Goal: Use online tool/utility: Use online tool/utility

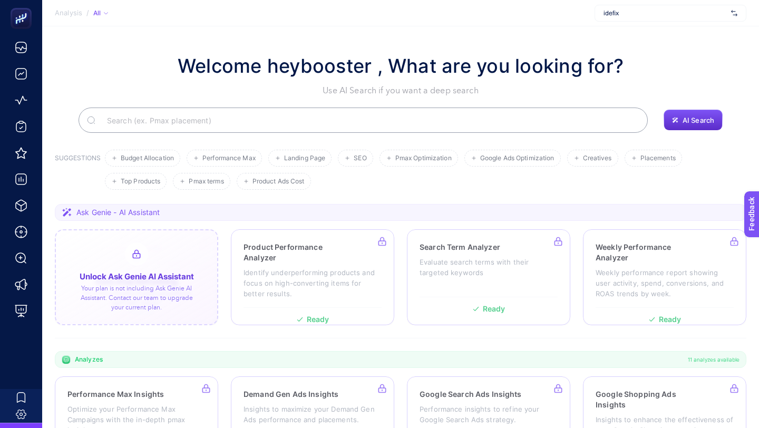
click at [153, 264] on div at bounding box center [136, 277] width 163 height 96
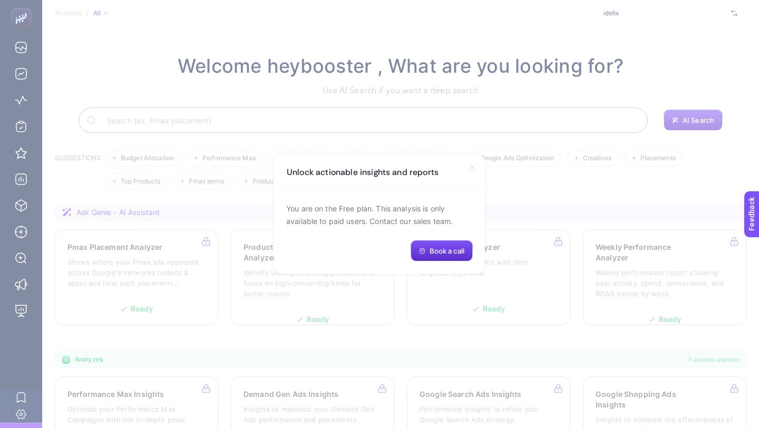
click at [475, 170] on icon at bounding box center [472, 167] width 8 height 8
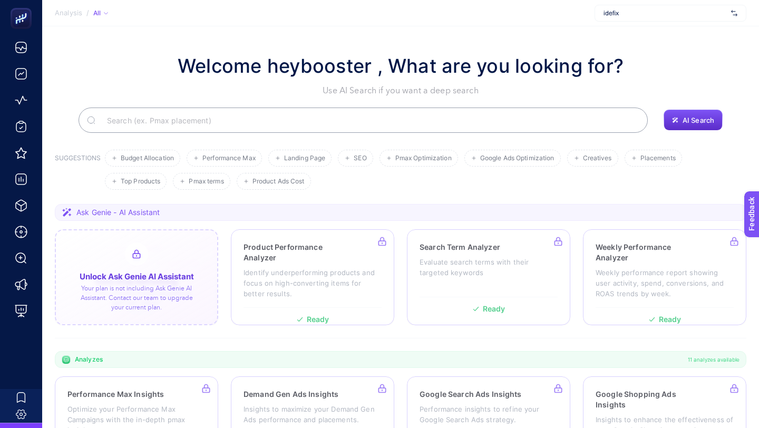
click at [141, 279] on div at bounding box center [136, 277] width 163 height 96
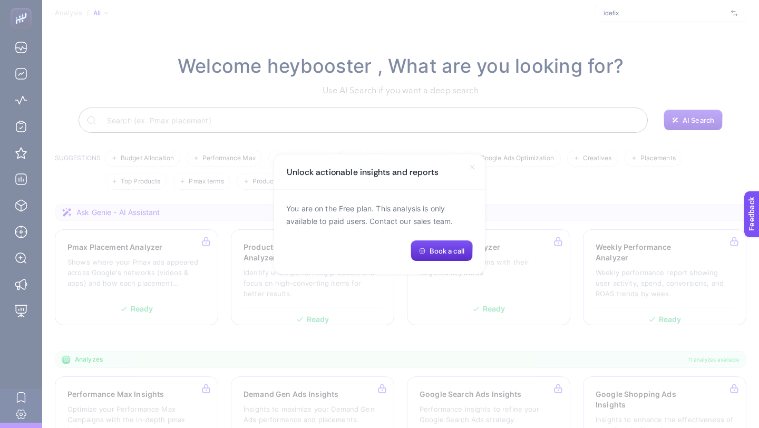
click at [472, 164] on icon at bounding box center [472, 167] width 8 height 8
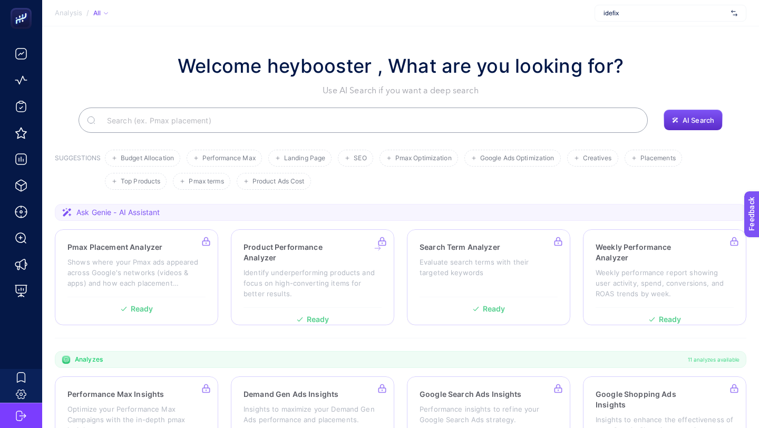
scroll to position [20, 0]
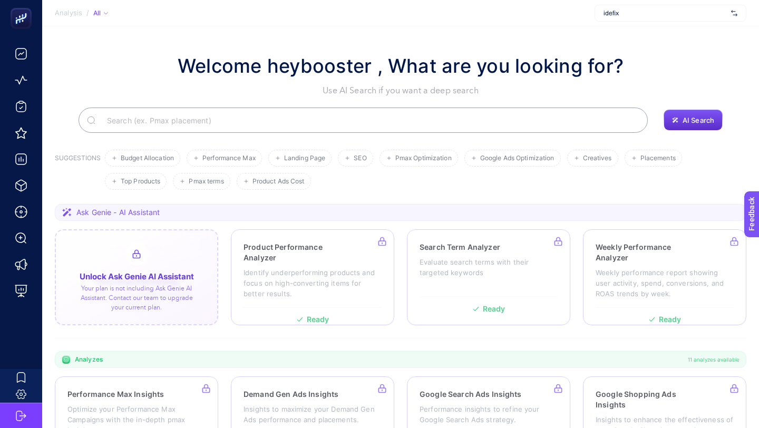
click at [174, 267] on div at bounding box center [136, 277] width 163 height 96
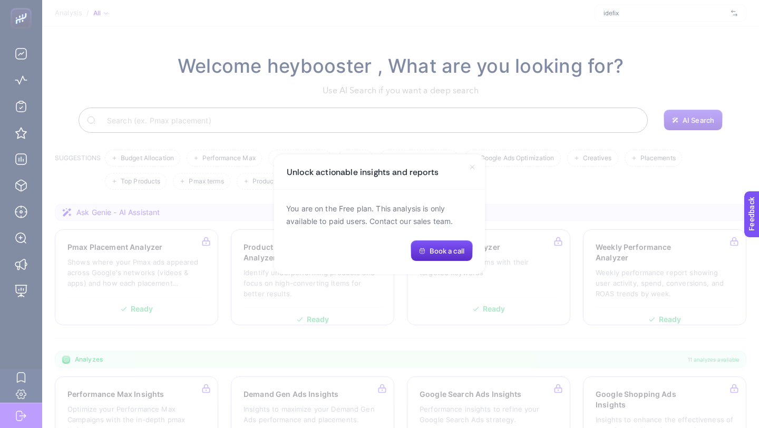
click at [472, 170] on icon at bounding box center [472, 167] width 8 height 8
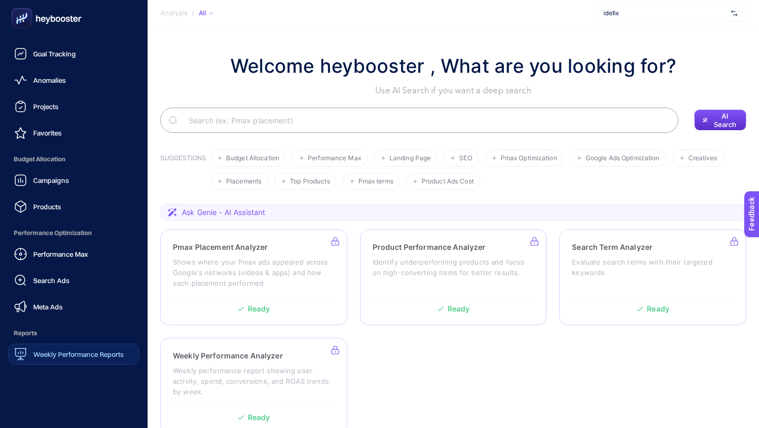
scroll to position [83, 0]
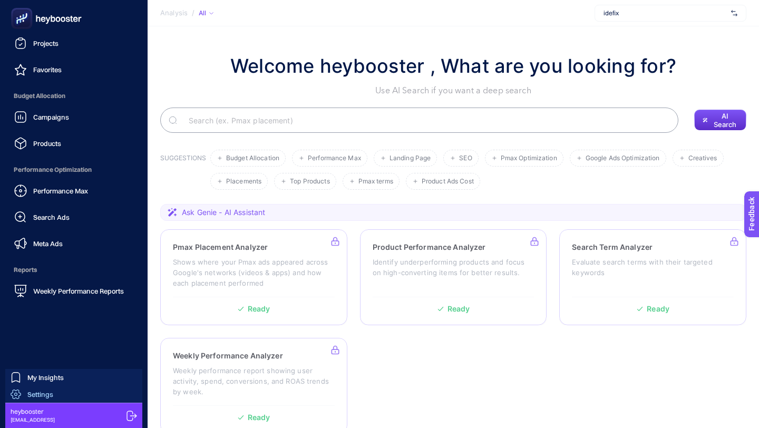
click at [42, 393] on span "Settings" at bounding box center [40, 394] width 26 height 8
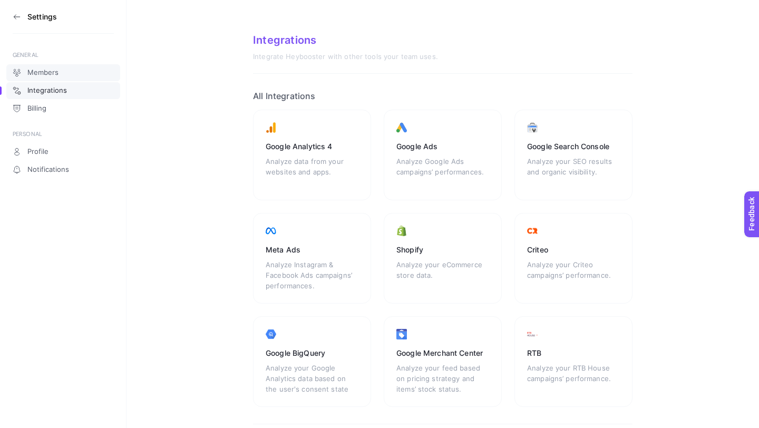
click at [66, 77] on link "Members" at bounding box center [63, 72] width 114 height 17
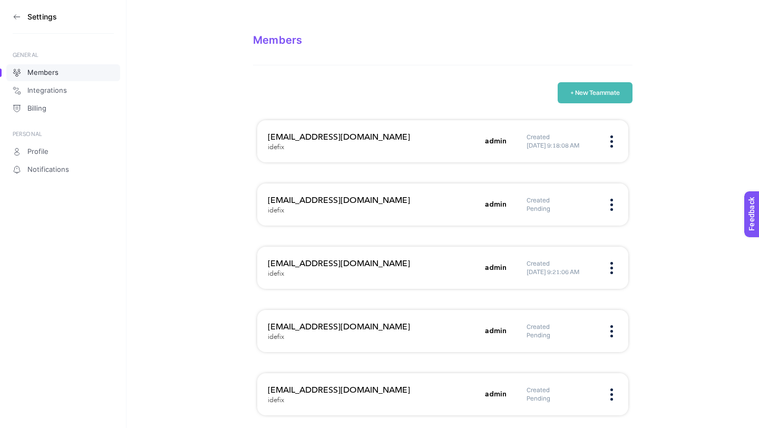
click at [24, 8] on section "Settings" at bounding box center [63, 17] width 101 height 34
click at [15, 13] on icon at bounding box center [17, 17] width 8 height 8
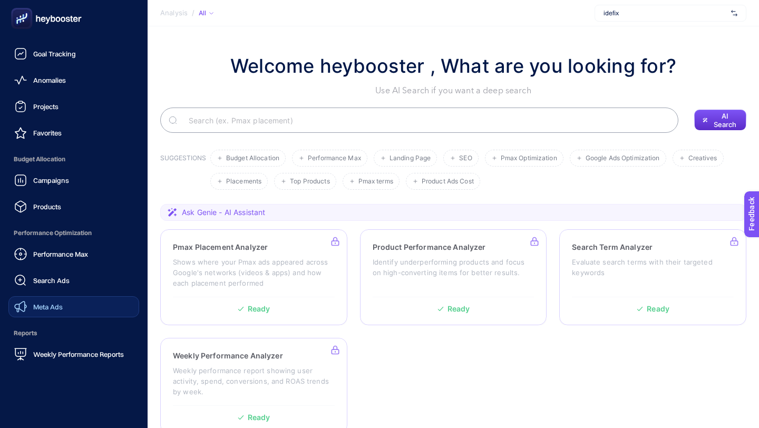
scroll to position [83, 0]
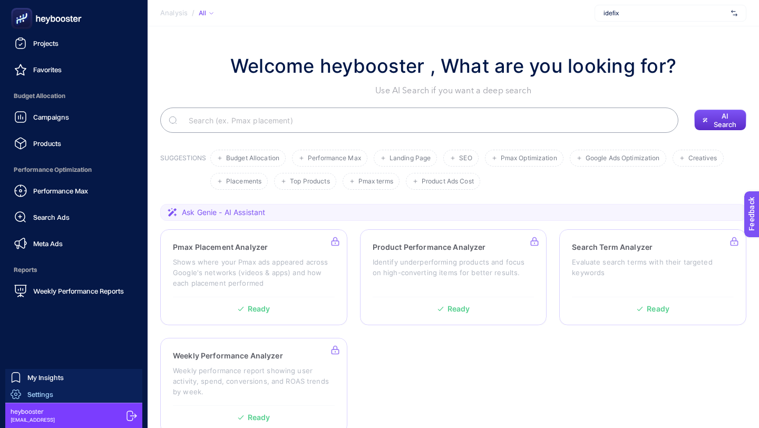
click at [53, 391] on span "Settings" at bounding box center [40, 394] width 26 height 8
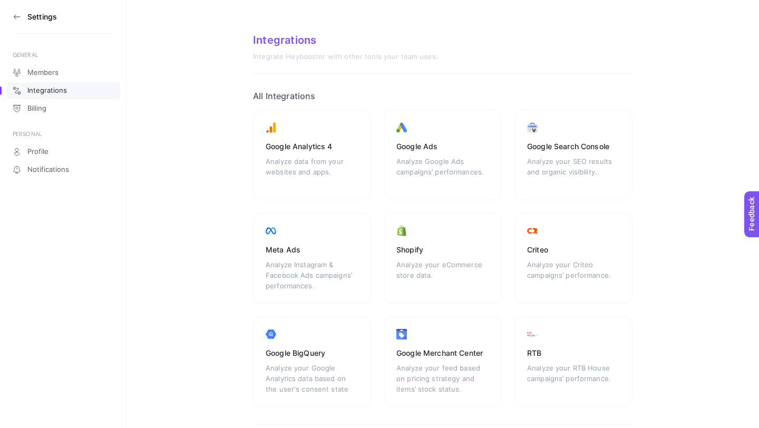
click at [11, 17] on aside "Settings GENERAL Members Integrations Billing PERSONAL Profile Notifications" at bounding box center [63, 214] width 126 height 428
click at [15, 15] on icon at bounding box center [15, 16] width 2 height 4
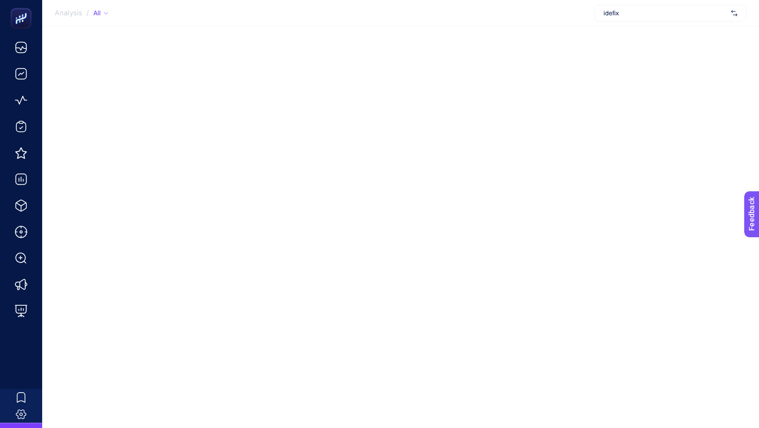
click at [667, 19] on div "idefix" at bounding box center [670, 13] width 152 height 17
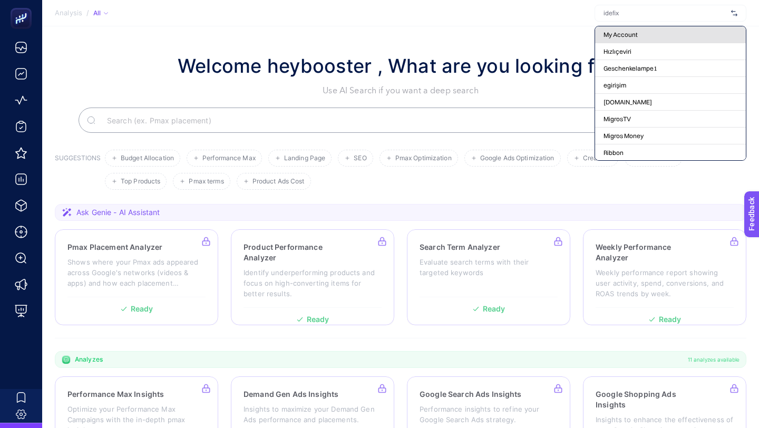
click at [648, 43] on div "My Account" at bounding box center [670, 51] width 151 height 17
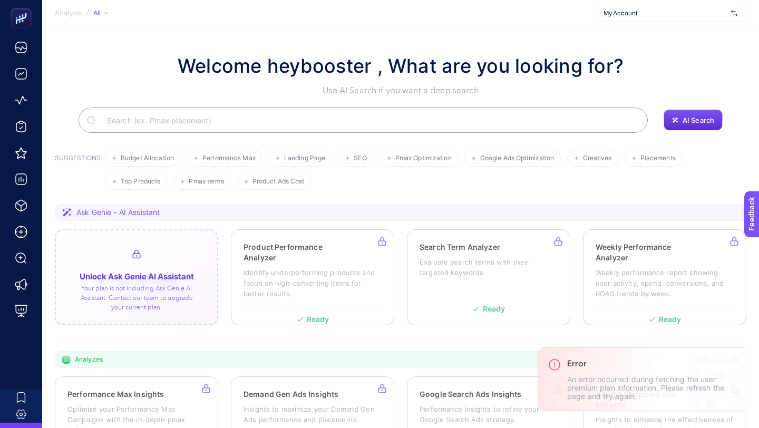
click at [166, 281] on div at bounding box center [136, 277] width 163 height 96
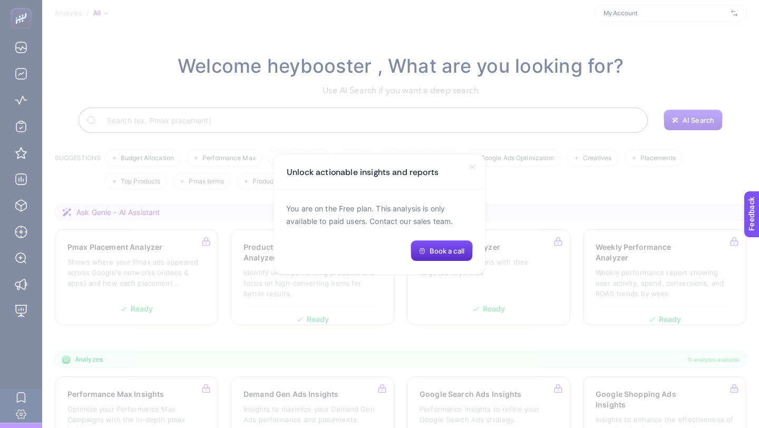
click at [472, 168] on icon at bounding box center [472, 167] width 8 height 8
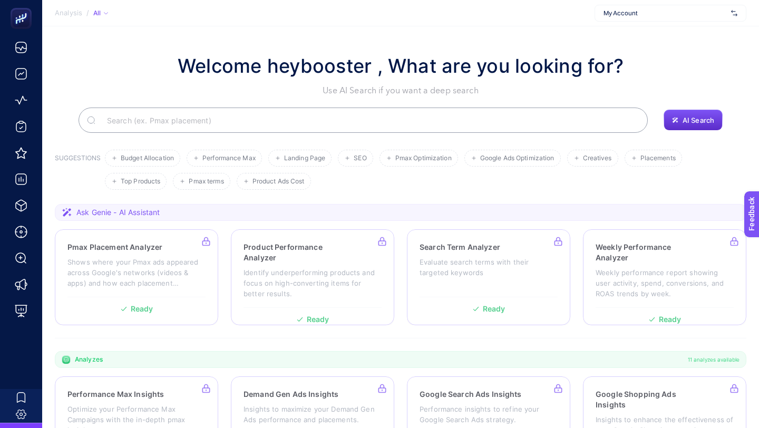
click at [432, 49] on section "Welcome heybooster , What are you looking for? Use AI Search if you want a deep…" at bounding box center [400, 363] width 717 height 675
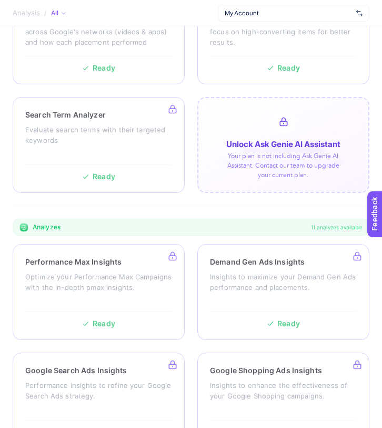
scroll to position [350, 0]
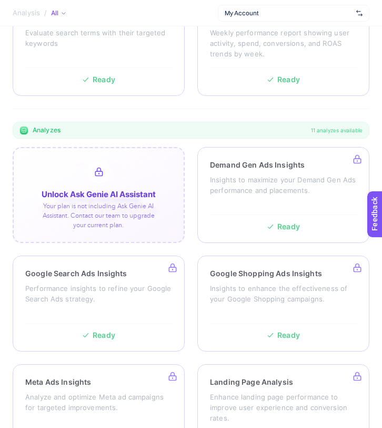
click at [121, 202] on div at bounding box center [99, 195] width 172 height 96
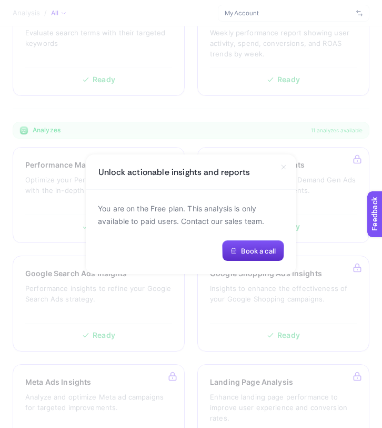
click at [285, 166] on icon at bounding box center [284, 167] width 8 height 8
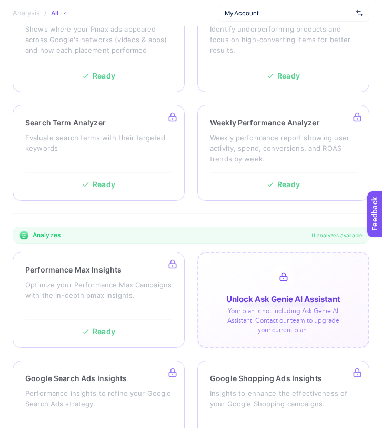
scroll to position [46, 0]
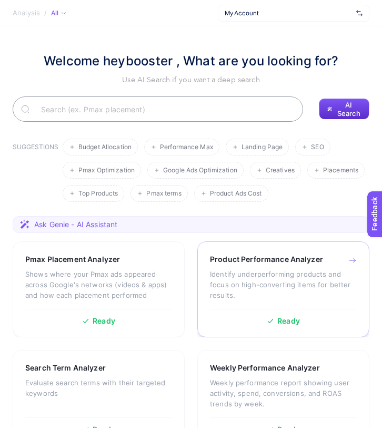
click at [253, 277] on p "Identify underperforming products and focus on high-converting items for better…" at bounding box center [283, 285] width 147 height 32
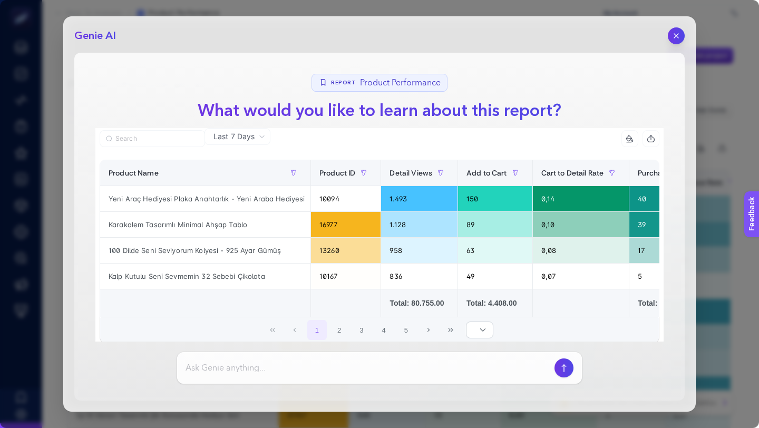
click at [359, 358] on div at bounding box center [379, 368] width 405 height 32
click at [359, 371] on input at bounding box center [367, 367] width 365 height 13
type input "h"
type input "[PERSON_NAME]"
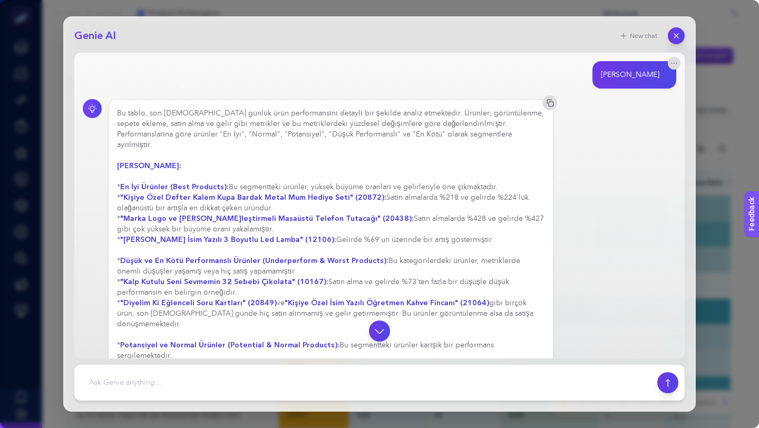
scroll to position [83, 0]
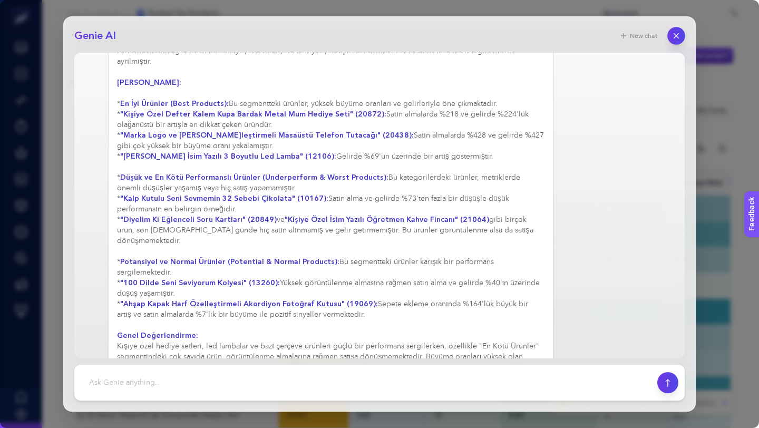
click at [382, 41] on button "button" at bounding box center [676, 36] width 18 height 18
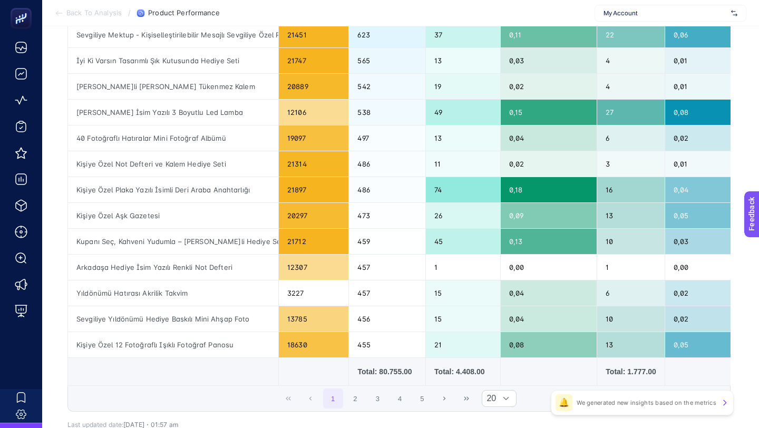
scroll to position [422, 0]
